Goal: Information Seeking & Learning: Learn about a topic

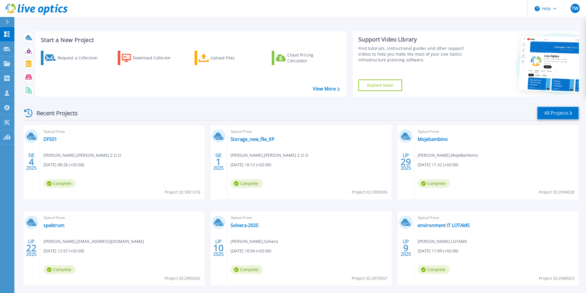
scroll to position [26, 0]
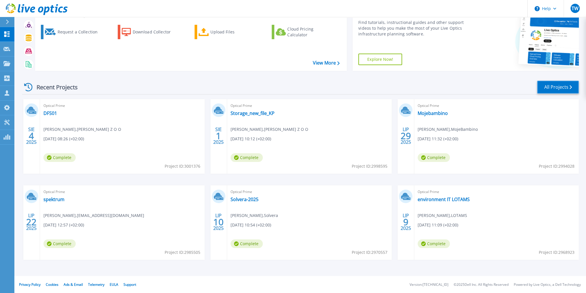
click at [561, 89] on link "All Projects" at bounding box center [558, 87] width 42 height 13
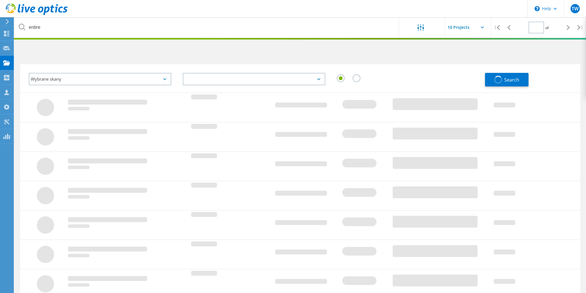
type input "1"
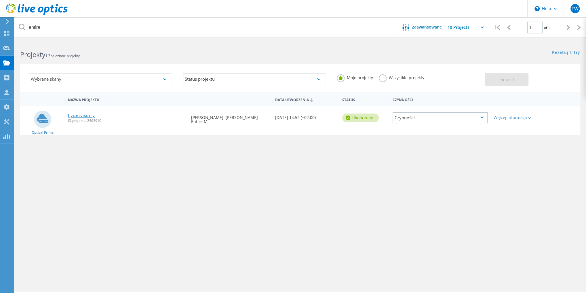
click at [78, 113] on link "hypervisor-y" at bounding box center [81, 115] width 27 height 4
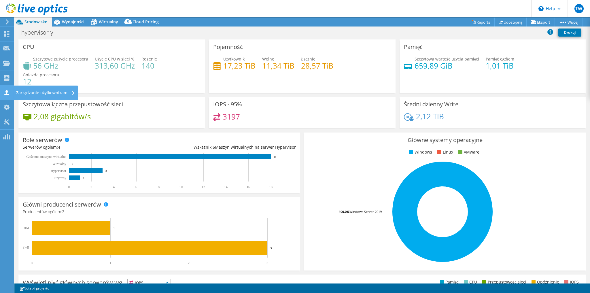
select select "EUFrankfurt"
select select "USD"
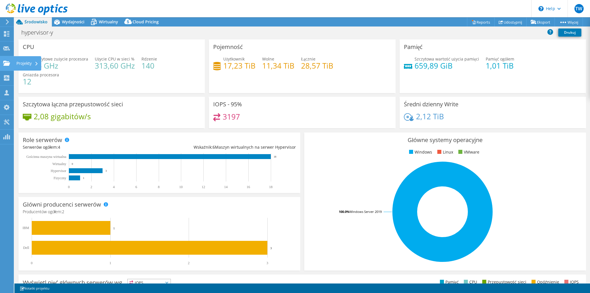
click at [23, 64] on div "Projekty" at bounding box center [28, 63] width 28 height 14
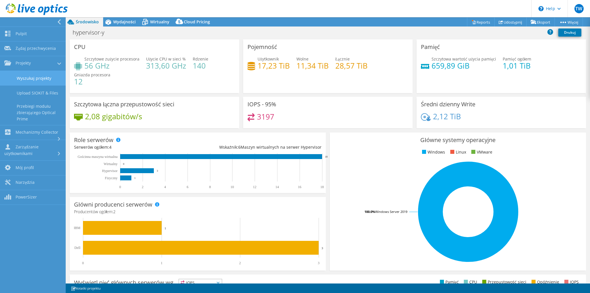
click at [42, 81] on link "Wyszukaj projekty" at bounding box center [33, 78] width 66 height 15
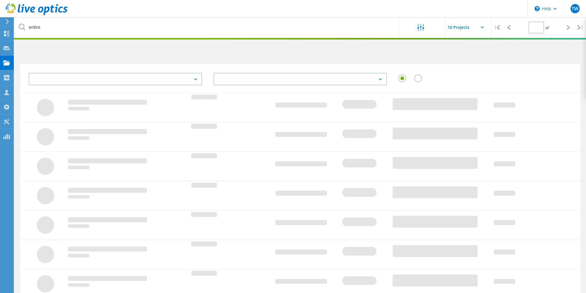
type input "1"
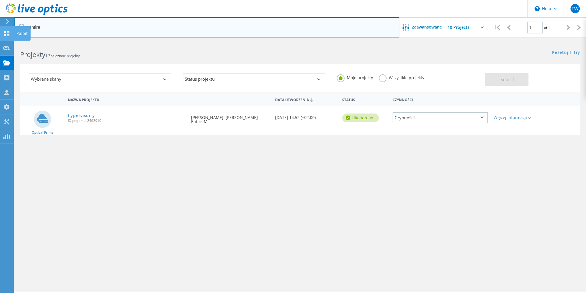
drag, startPoint x: 56, startPoint y: 30, endPoint x: 0, endPoint y: 28, distance: 56.5
click at [0, 42] on div "\n Help Explore Helpful Articles Contact Support TW Partner w kanale dystrybucj…" at bounding box center [293, 175] width 586 height 267
type input "e"
type input "cmt"
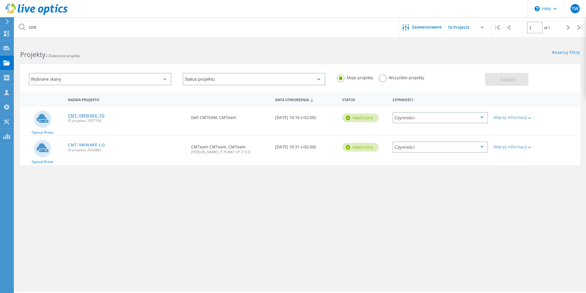
click at [90, 115] on link "CMT-VMWARE-7D" at bounding box center [86, 115] width 37 height 4
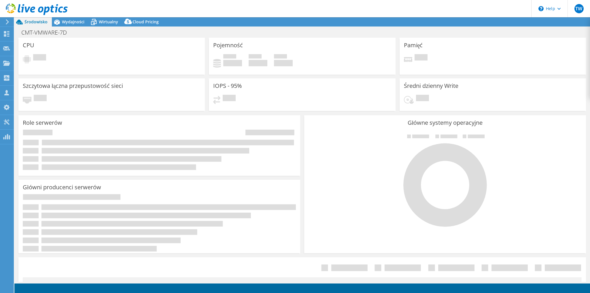
select select "EUFrankfurt"
select select "EUR"
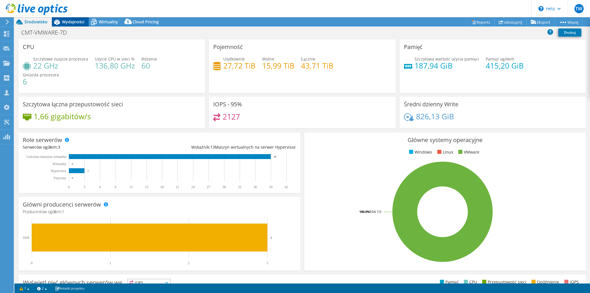
click at [75, 24] on span "Wydajności" at bounding box center [73, 21] width 22 height 5
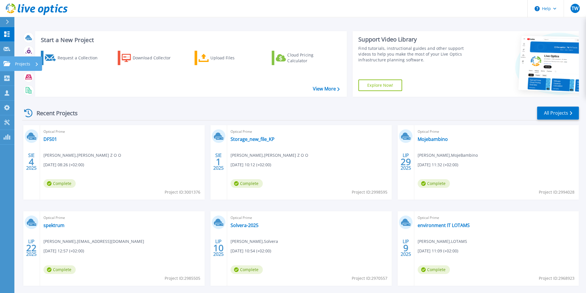
click at [26, 65] on p "Projects" at bounding box center [22, 63] width 15 height 15
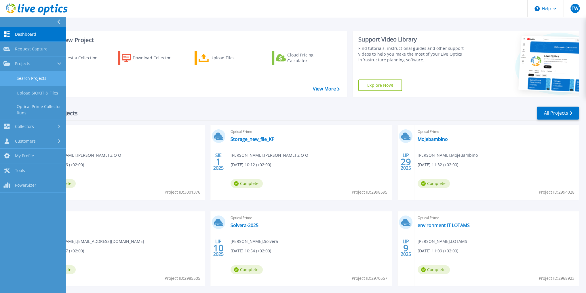
click at [36, 82] on link "Search Projects" at bounding box center [33, 78] width 66 height 15
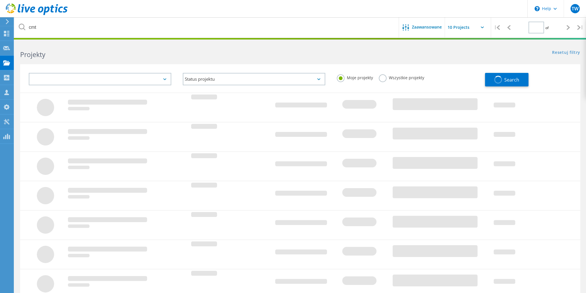
type input "1"
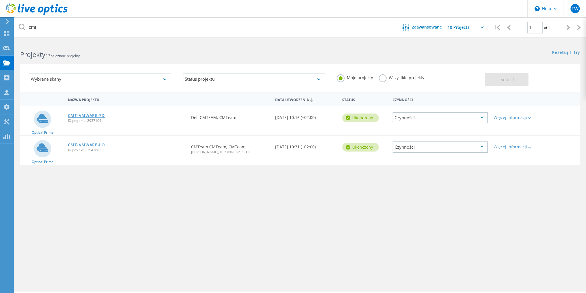
click at [95, 114] on link "CMT-VMWARE-7D" at bounding box center [86, 115] width 37 height 4
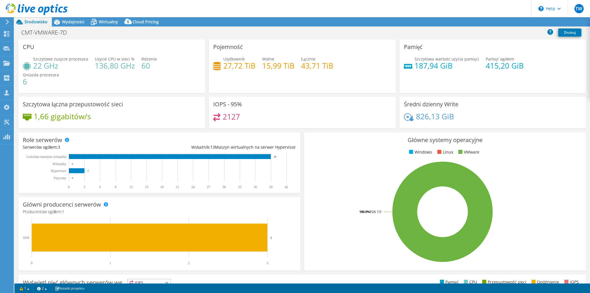
select select "EUFrankfurt"
select select "EUR"
click at [79, 19] on span "Wydajności" at bounding box center [73, 21] width 22 height 5
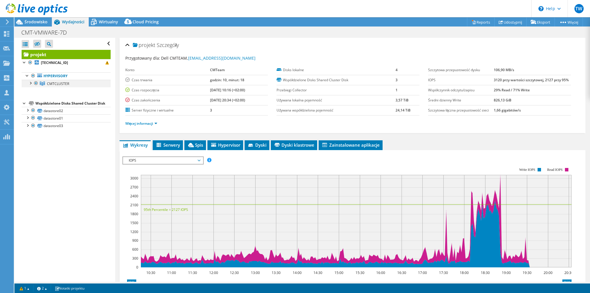
click at [30, 82] on div at bounding box center [30, 83] width 6 height 6
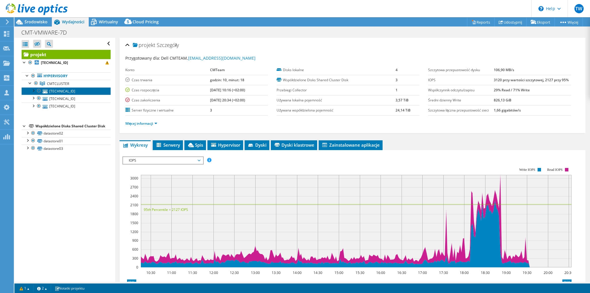
click at [58, 93] on link "[TECHNICAL_ID]" at bounding box center [66, 90] width 89 height 7
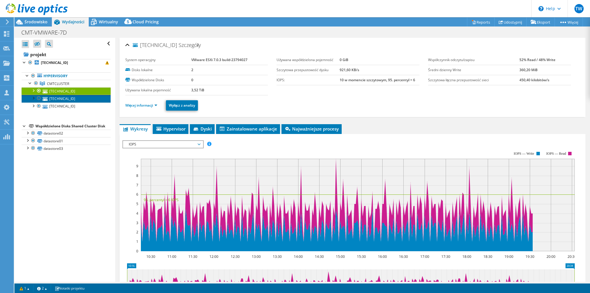
click at [68, 98] on link "[TECHNICAL_ID]" at bounding box center [66, 98] width 89 height 7
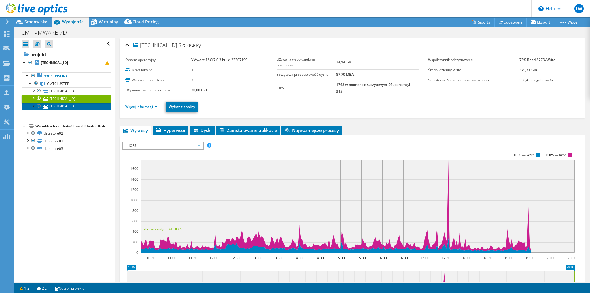
click at [73, 106] on link "[TECHNICAL_ID]" at bounding box center [66, 106] width 89 height 7
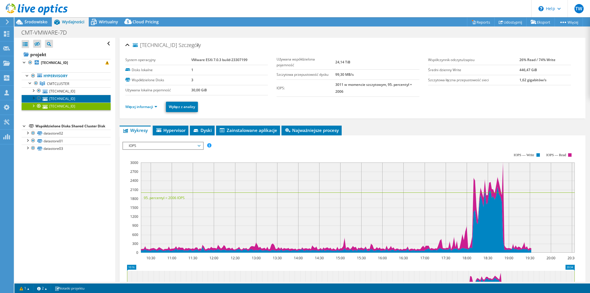
click at [70, 101] on link "[TECHNICAL_ID]" at bounding box center [66, 98] width 89 height 7
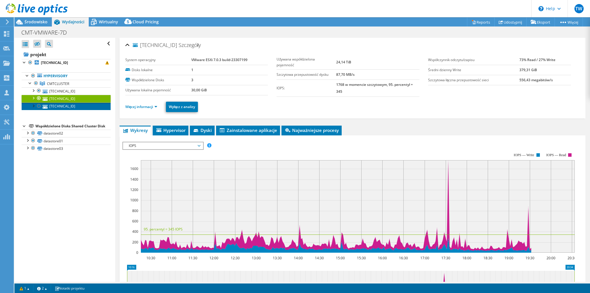
click at [59, 108] on link "[TECHNICAL_ID]" at bounding box center [66, 106] width 89 height 7
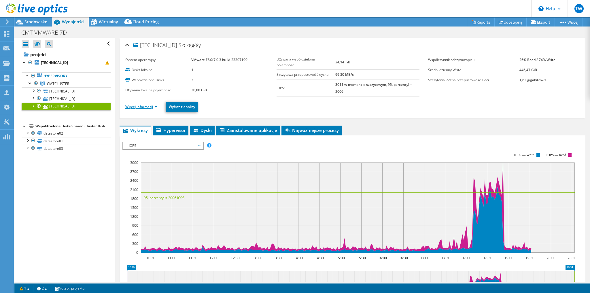
click at [129, 104] on link "Więcej informacji" at bounding box center [141, 106] width 32 height 5
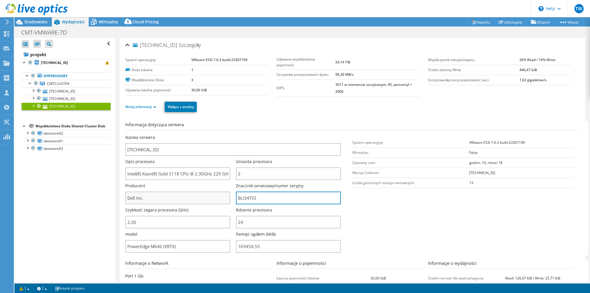
drag, startPoint x: 266, startPoint y: 196, endPoint x: 224, endPoint y: 193, distance: 42.4
click at [224, 134] on div "Nazwa serwera [TECHNICAL_ID] Opis procesora Intel(R) Xeon(R) Gold 5118 CPU @ 2.…" at bounding box center [235, 134] width 221 height 0
